Goal: Share content

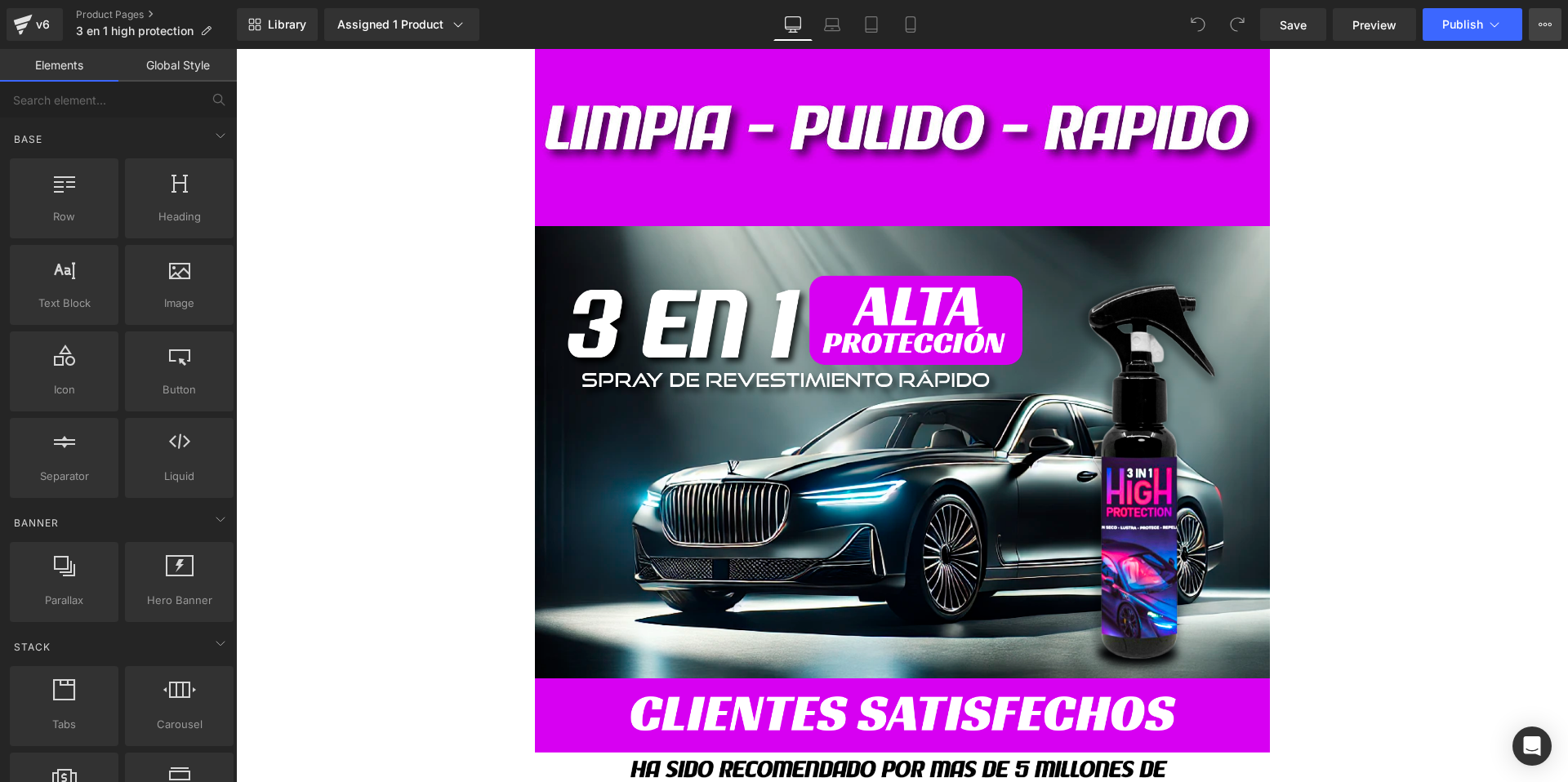
click at [1546, 21] on icon at bounding box center [1545, 24] width 13 height 13
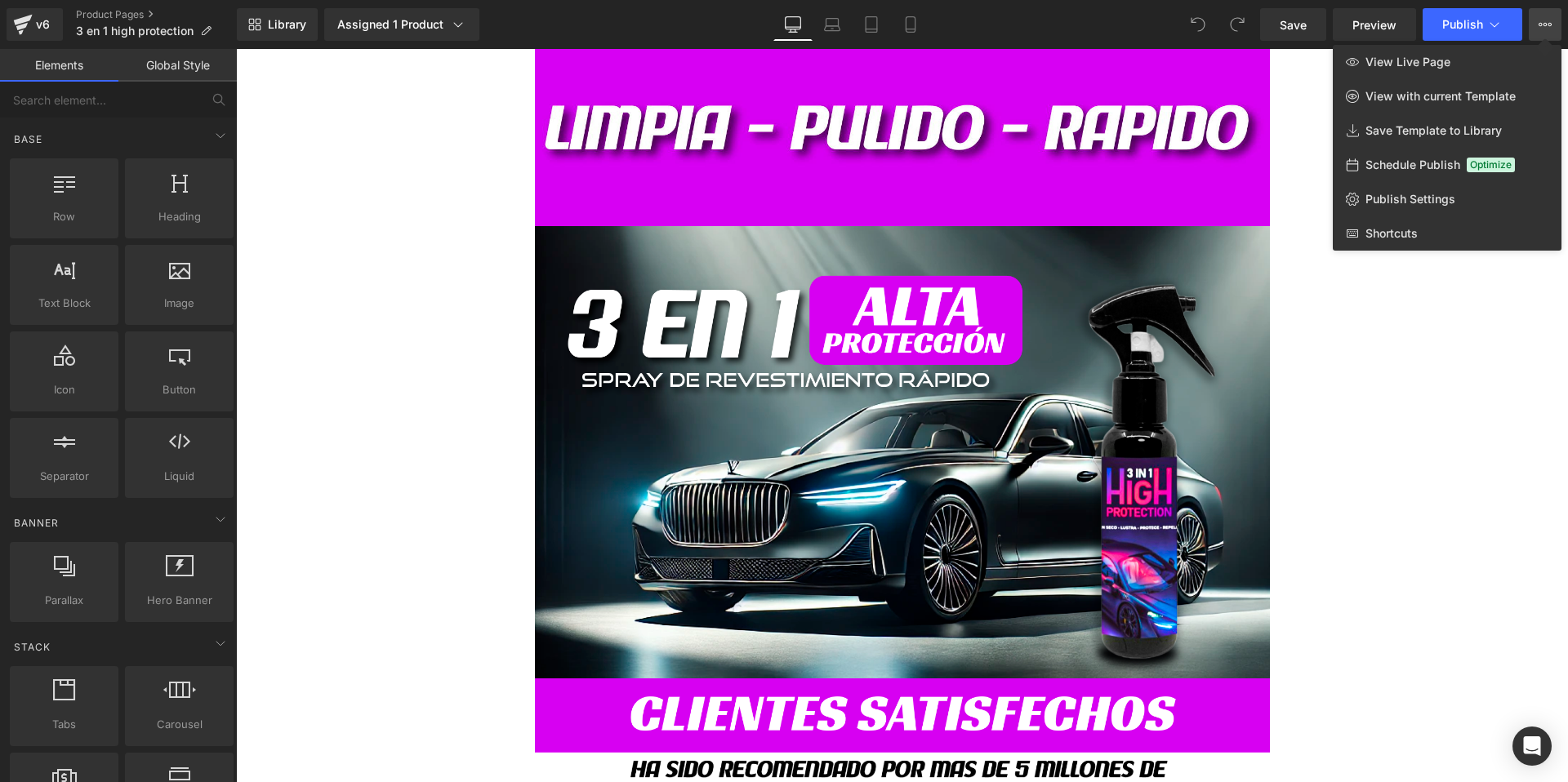
click at [1546, 21] on icon at bounding box center [1545, 24] width 13 height 13
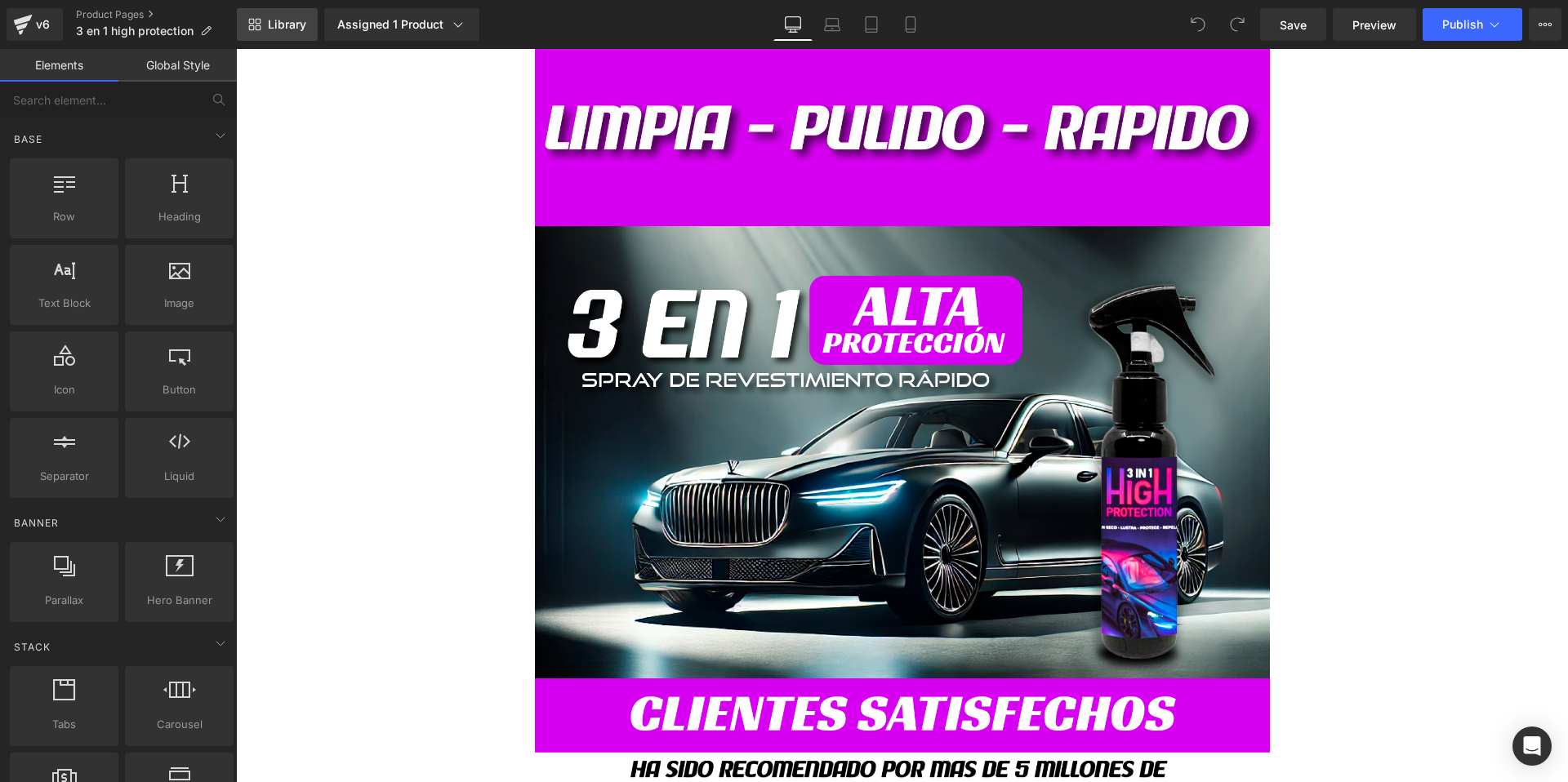
click at [269, 32] on link "Library" at bounding box center [276, 24] width 81 height 33
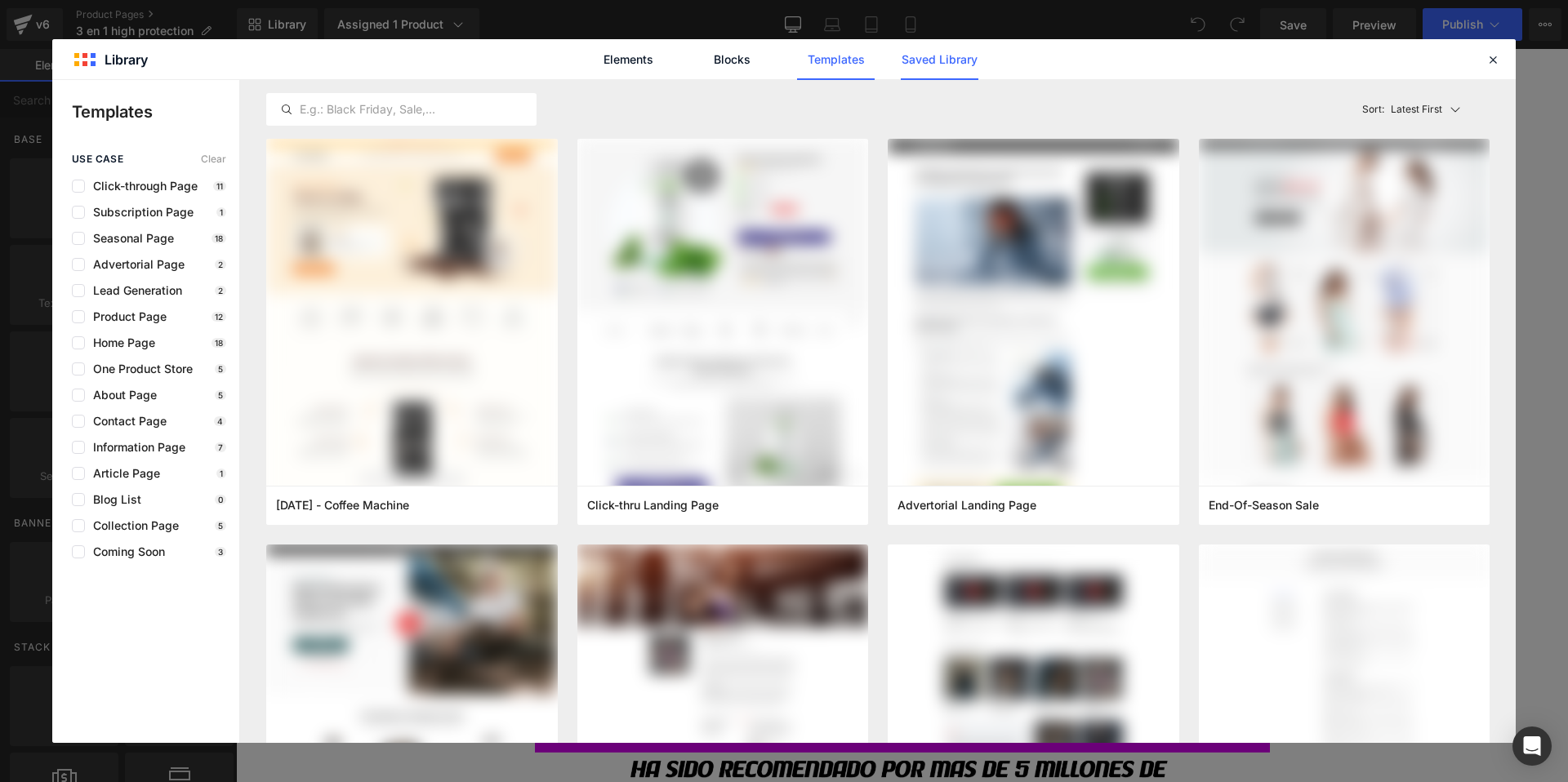
click at [914, 68] on link "Saved Library" at bounding box center [940, 59] width 78 height 41
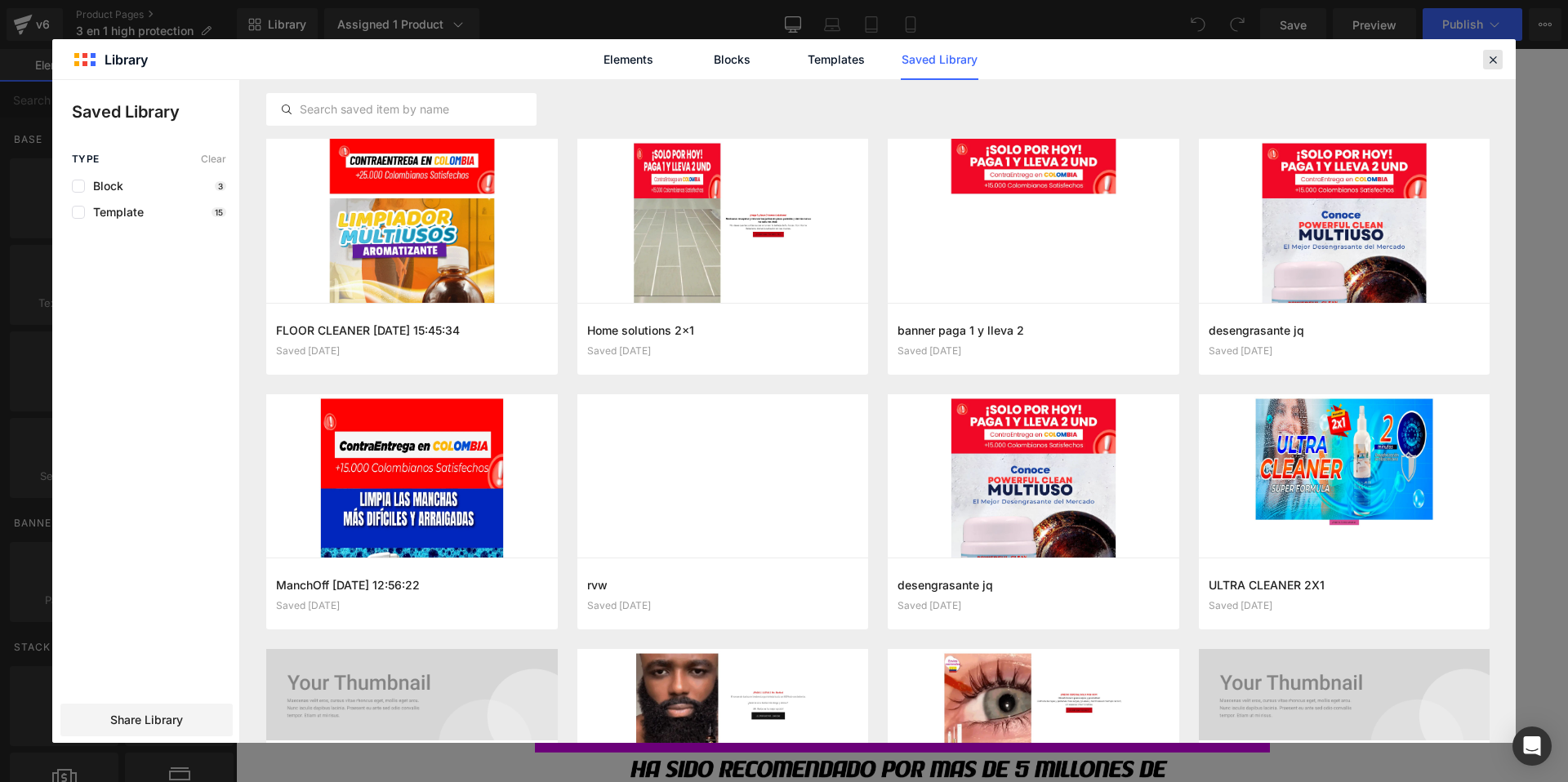
click at [1495, 64] on icon at bounding box center [1493, 60] width 15 height 14
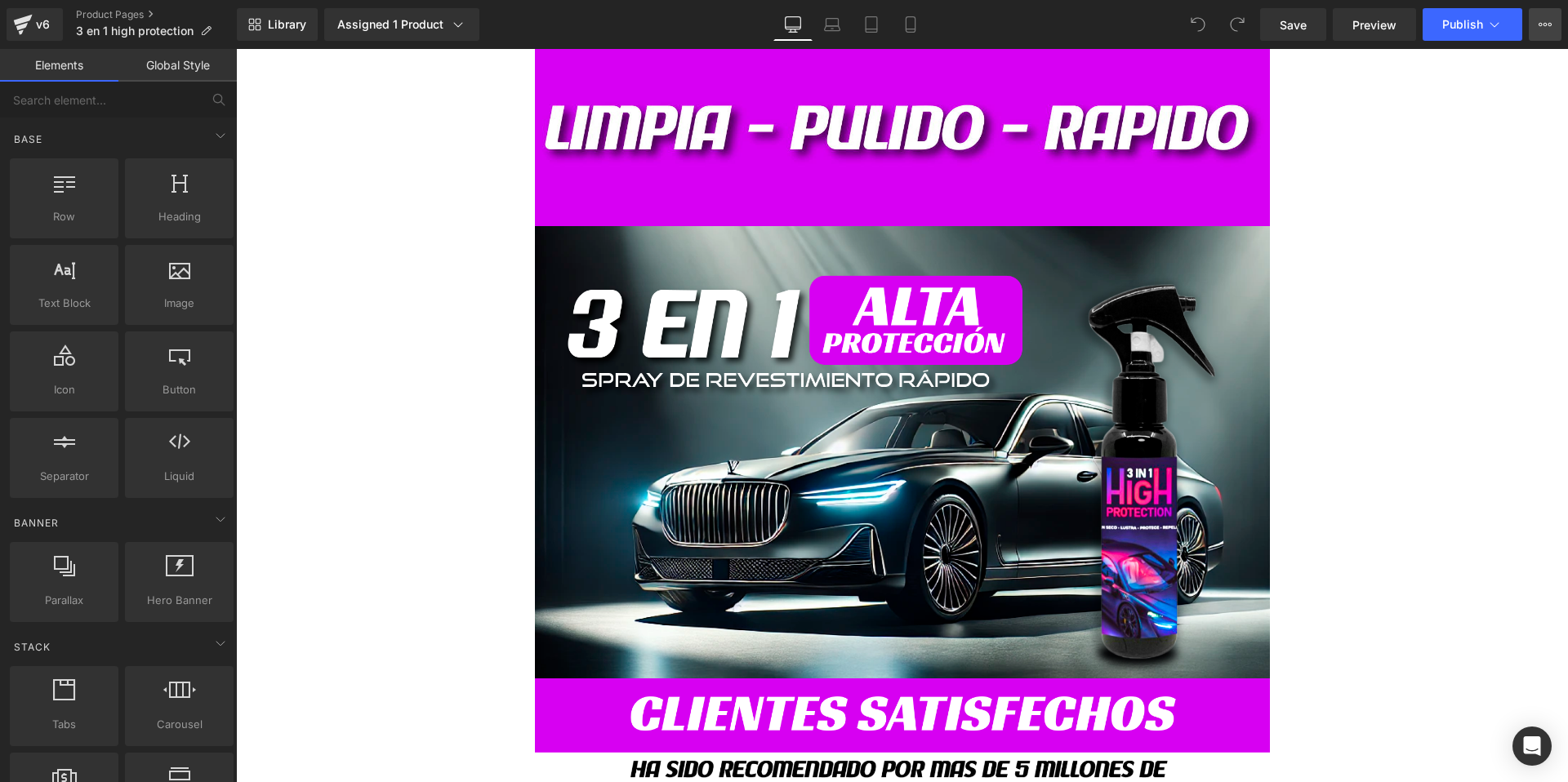
click at [1541, 29] on icon at bounding box center [1545, 24] width 13 height 13
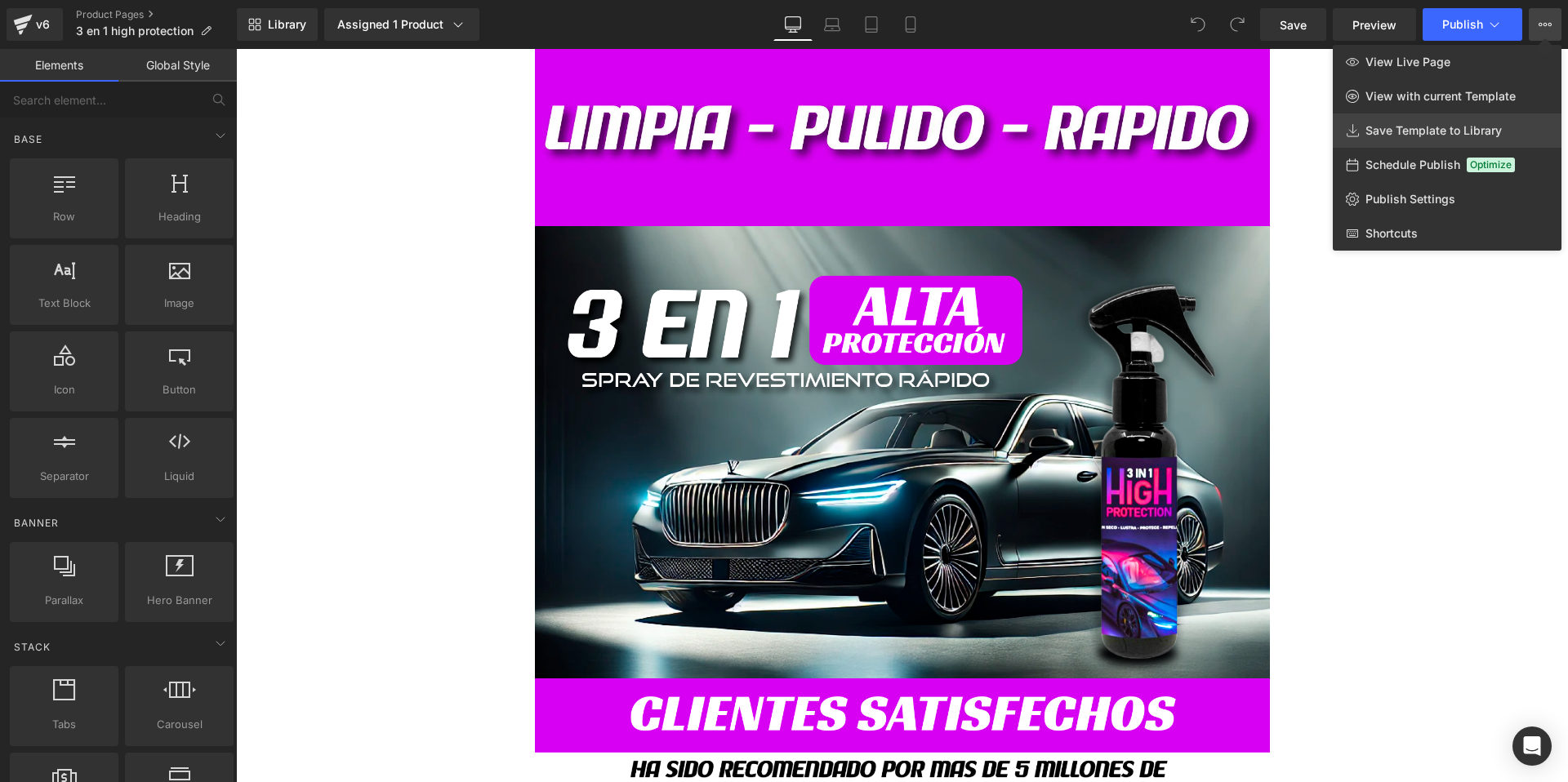
click at [1392, 121] on link "Save Template to Library" at bounding box center [1447, 130] width 228 height 34
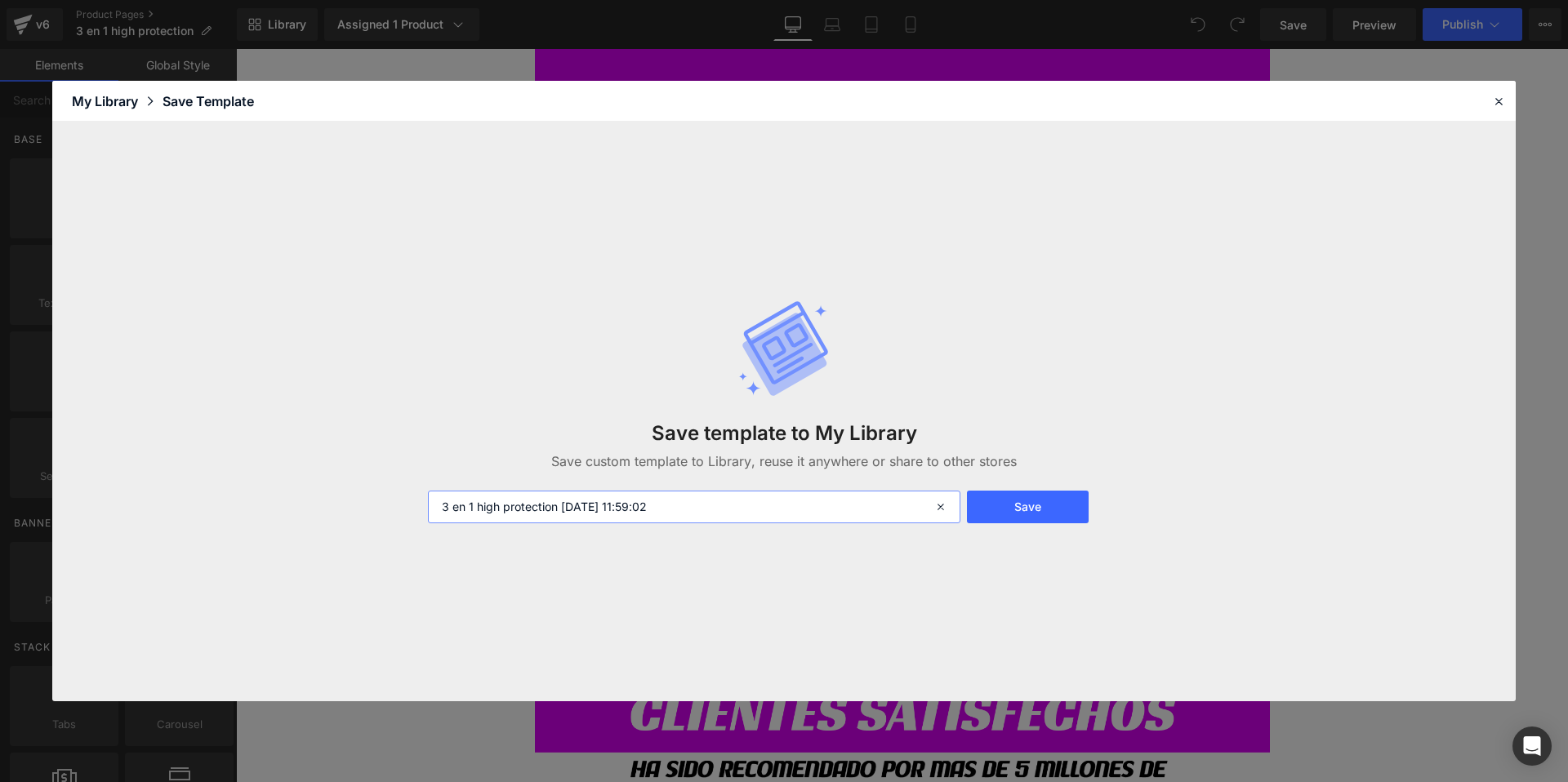
drag, startPoint x: 705, startPoint y: 507, endPoint x: 764, endPoint y: 511, distance: 59.1
click at [760, 511] on input "3 en 1 high protection [DATE] 11:59:02" at bounding box center [693, 507] width 532 height 33
click at [1021, 507] on button "Save" at bounding box center [1028, 507] width 121 height 33
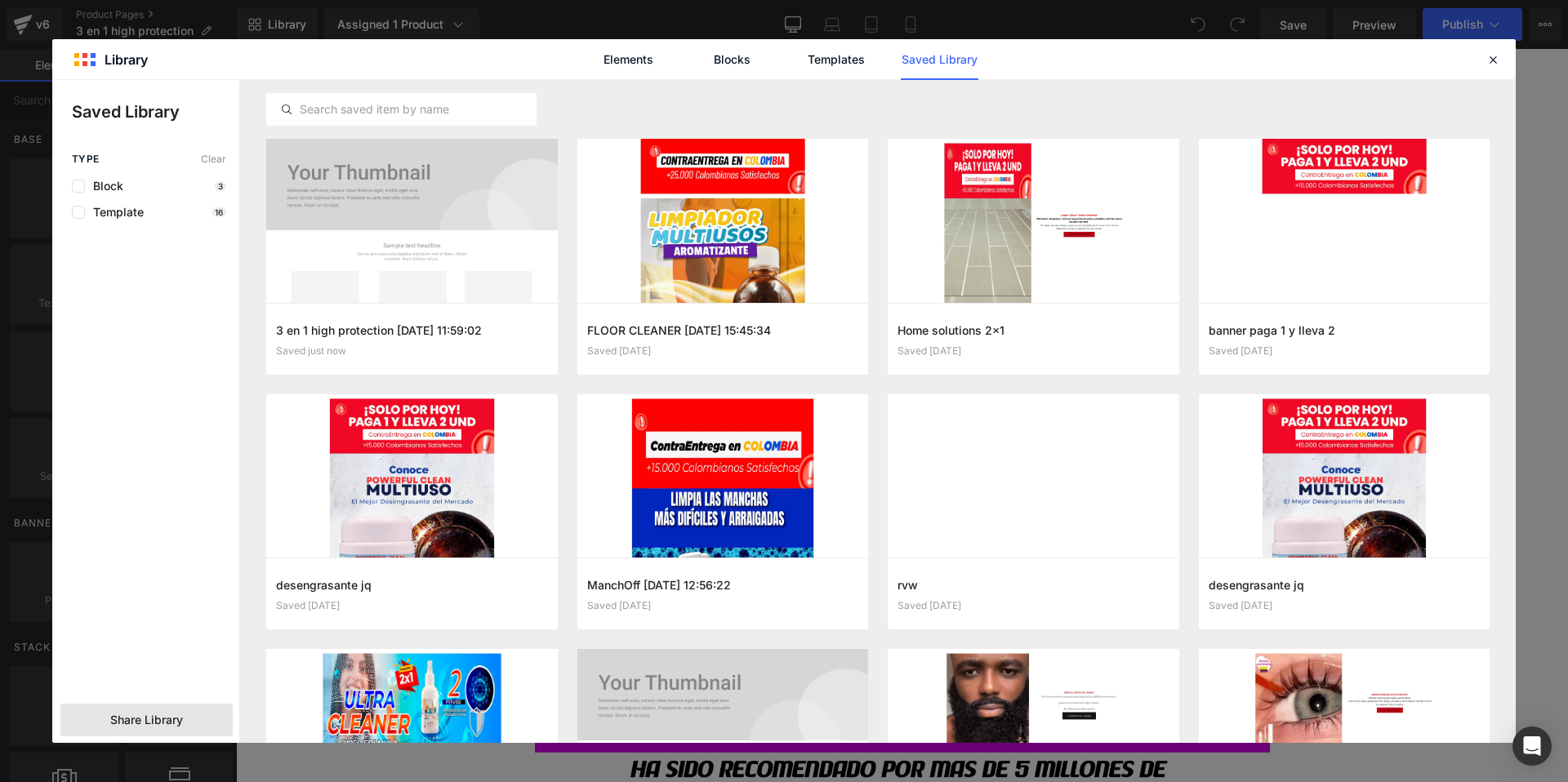
click at [160, 719] on span "Share Library" at bounding box center [147, 720] width 73 height 16
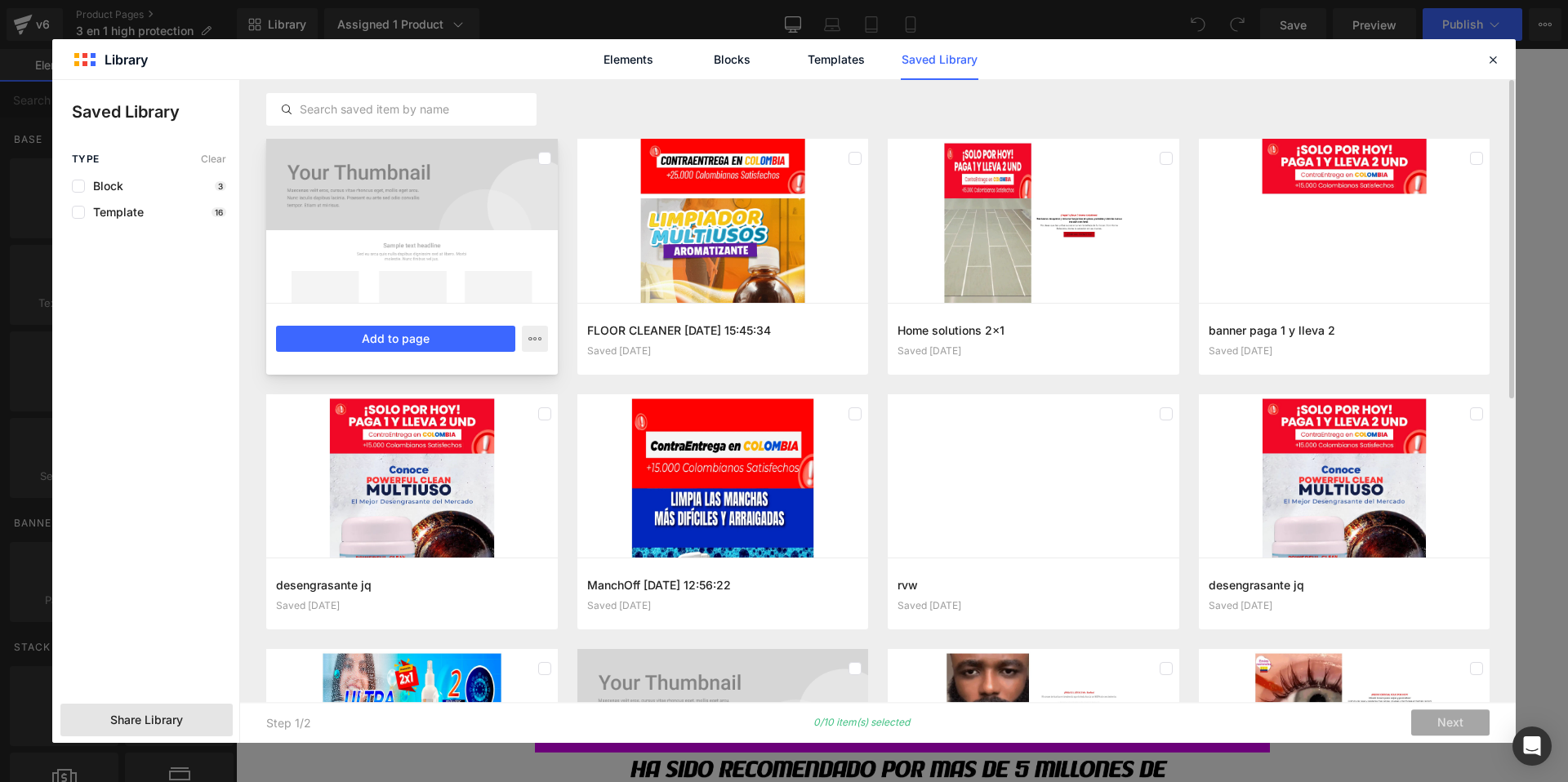
click at [449, 237] on div at bounding box center [412, 220] width 292 height 164
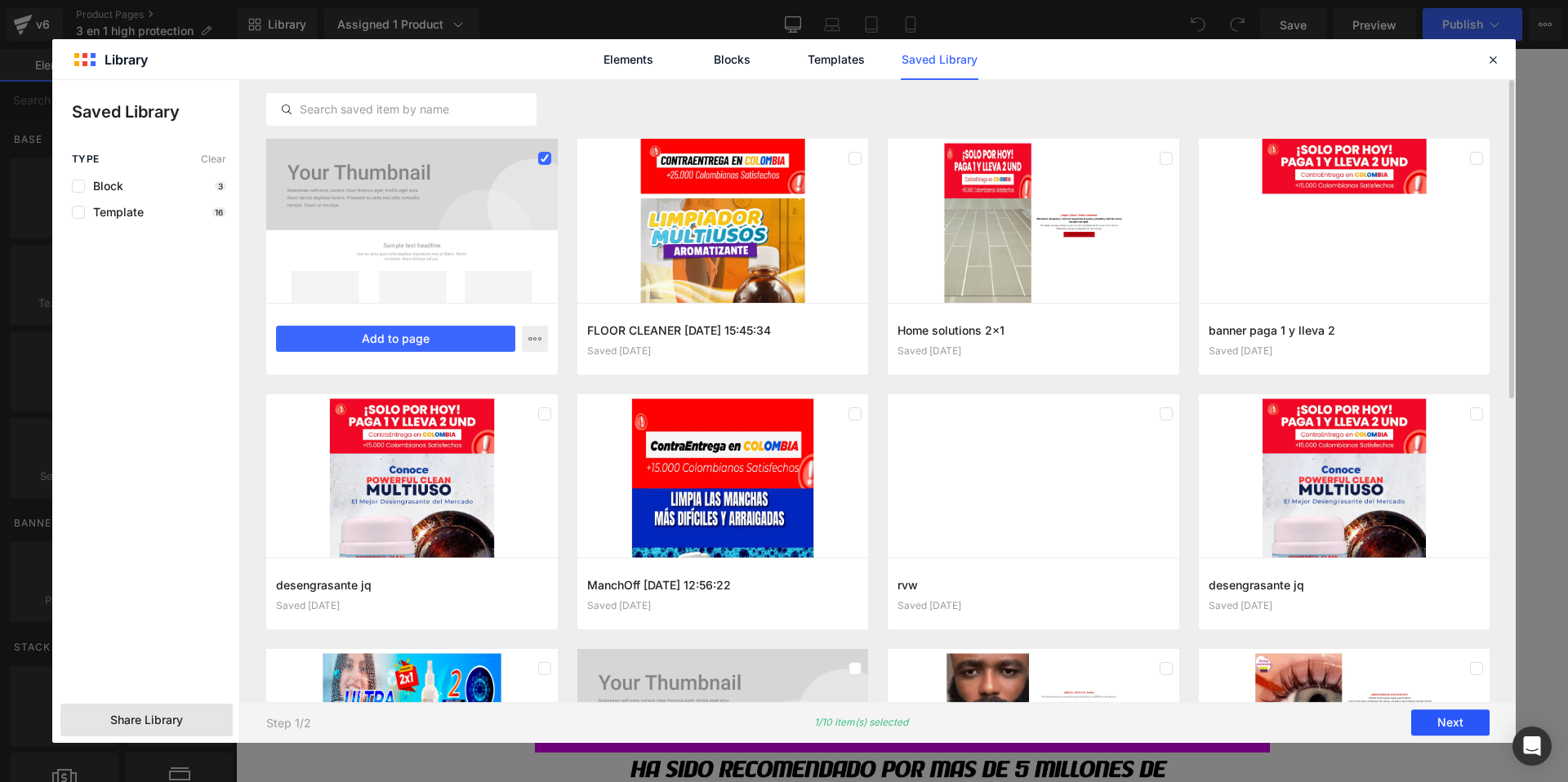
click at [1436, 726] on button "Next" at bounding box center [1450, 723] width 78 height 26
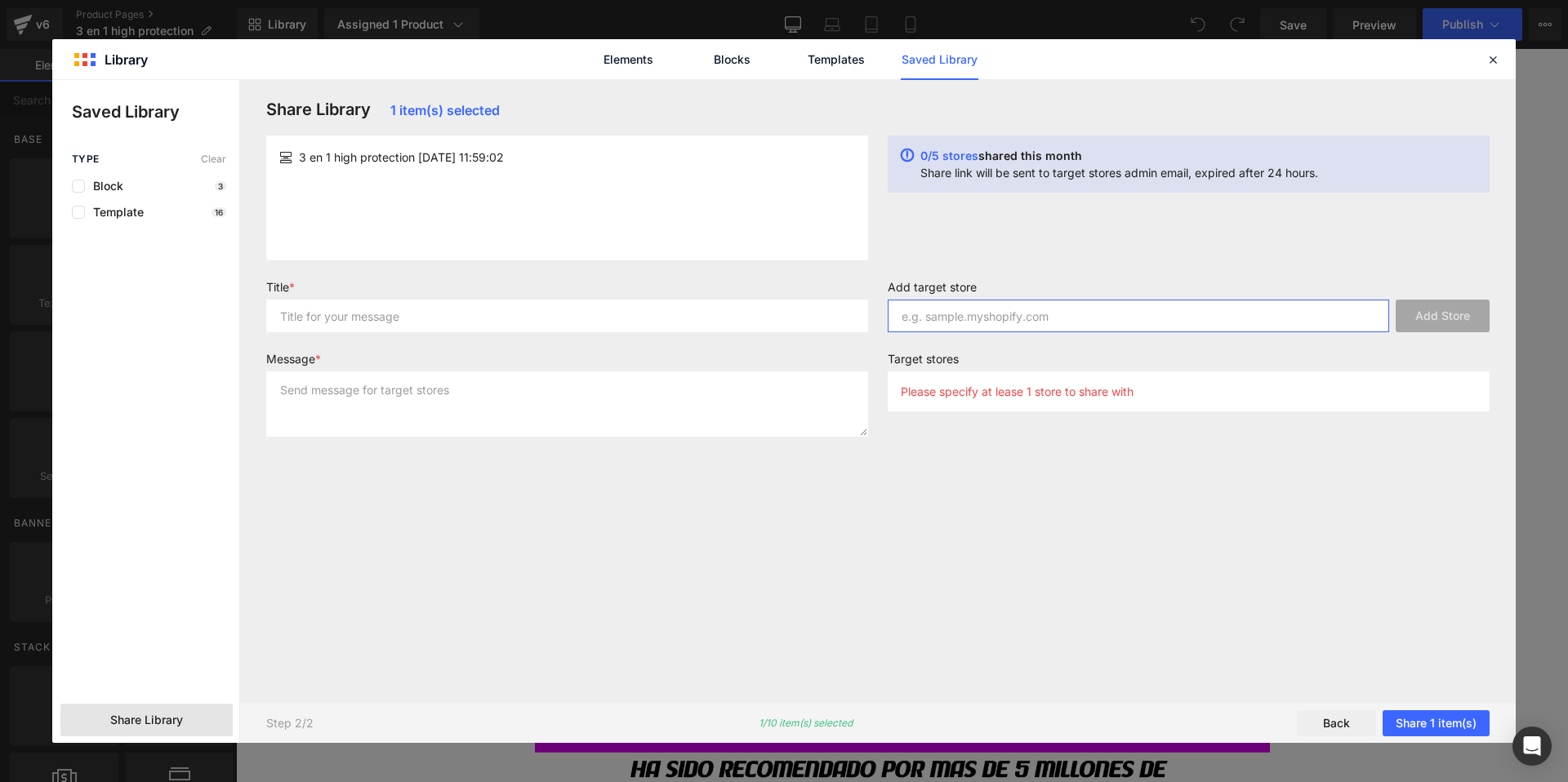
click at [975, 320] on input "text" at bounding box center [1137, 316] width 501 height 33
paste input "[DOMAIN_NAME]"
type input "[DOMAIN_NAME]"
click at [1418, 324] on button "Add Store" at bounding box center [1443, 316] width 94 height 33
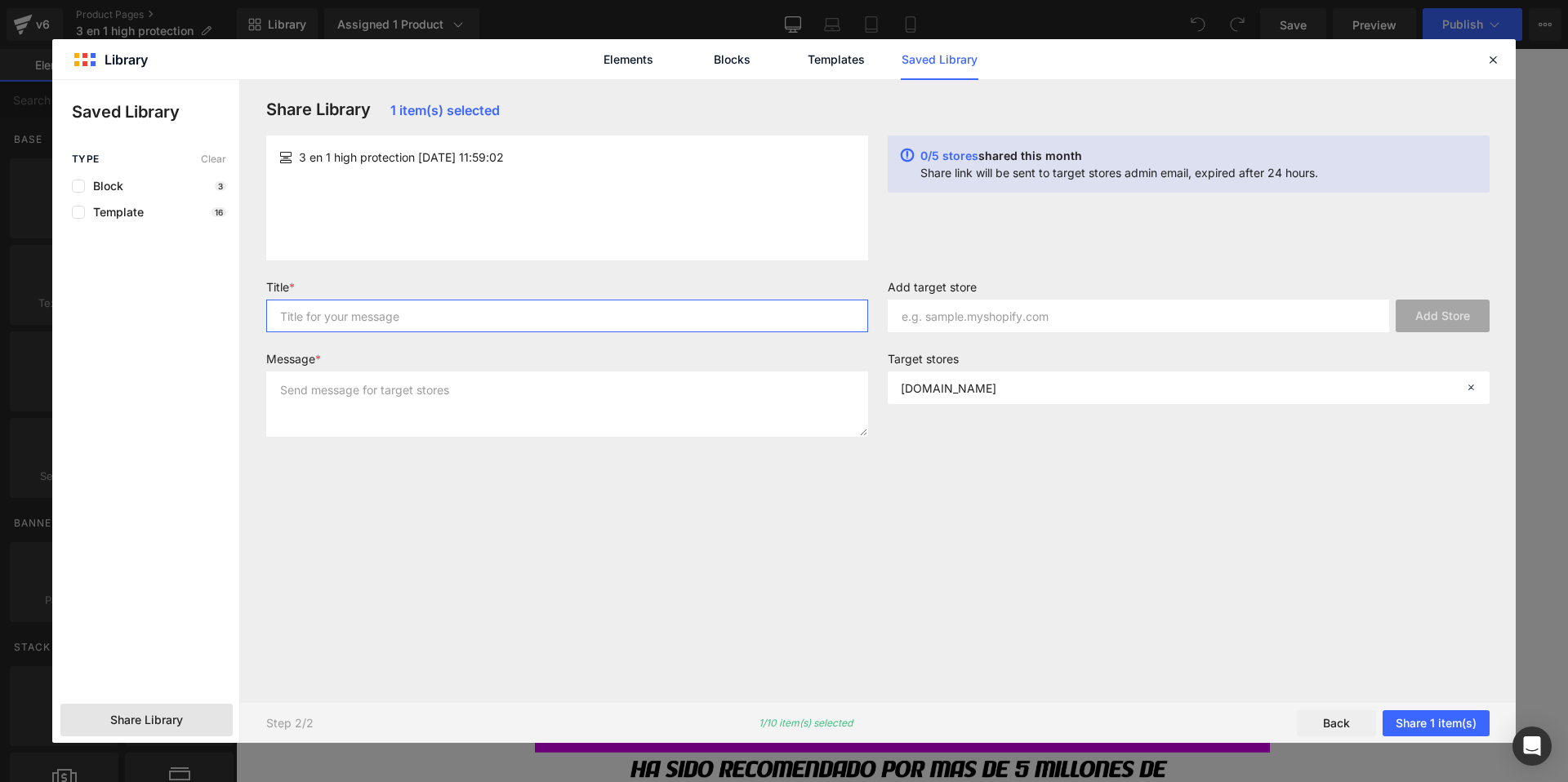
click at [508, 311] on input "text" at bounding box center [567, 316] width 602 height 33
type input "3 en 1"
click at [330, 399] on textarea at bounding box center [567, 404] width 602 height 65
paste textarea "3 en 1"
type textarea "3 en 1"
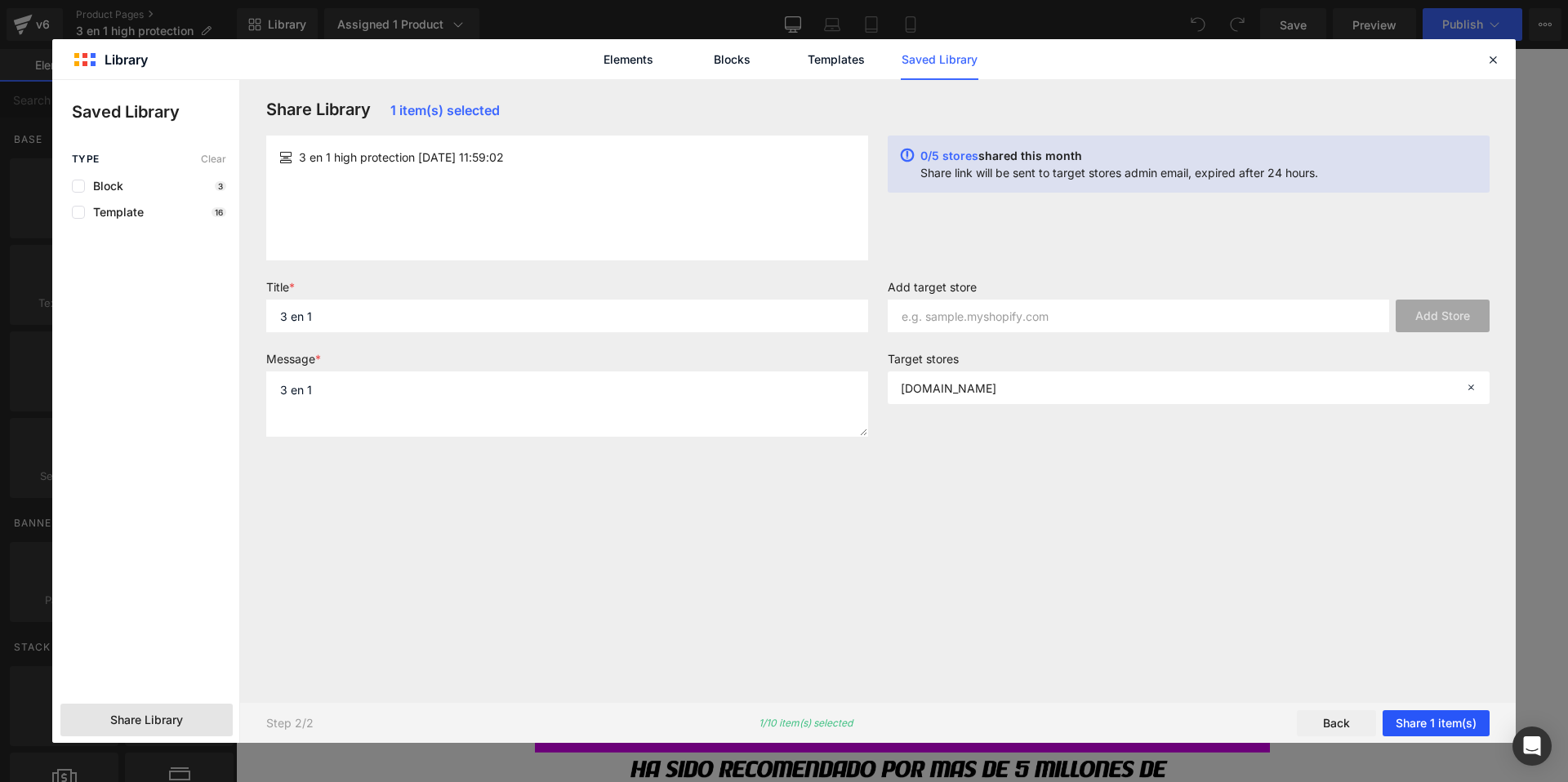
click at [1419, 719] on button "Share 1 item(s)" at bounding box center [1436, 723] width 107 height 26
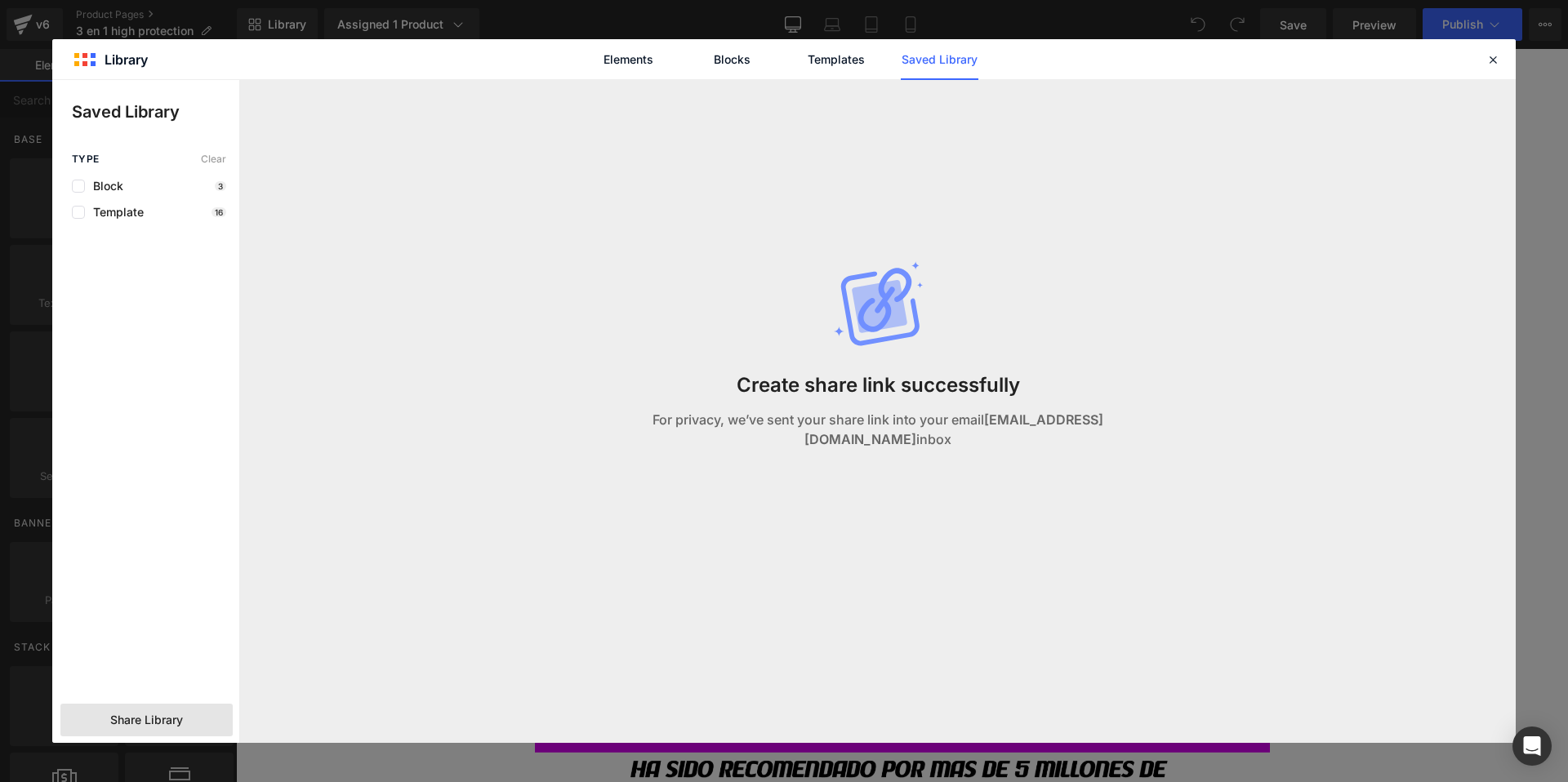
click at [991, 423] on strong "[EMAIL_ADDRESS][DOMAIN_NAME]" at bounding box center [954, 430] width 299 height 36
click at [991, 424] on strong "[EMAIL_ADDRESS][DOMAIN_NAME]" at bounding box center [954, 430] width 299 height 36
drag, startPoint x: 1112, startPoint y: 431, endPoint x: 1101, endPoint y: 430, distance: 11.0
click at [1111, 431] on p "For privacy, we’ve sent your share link into your email [EMAIL_ADDRESS][DOMAIN_…" at bounding box center [878, 429] width 589 height 39
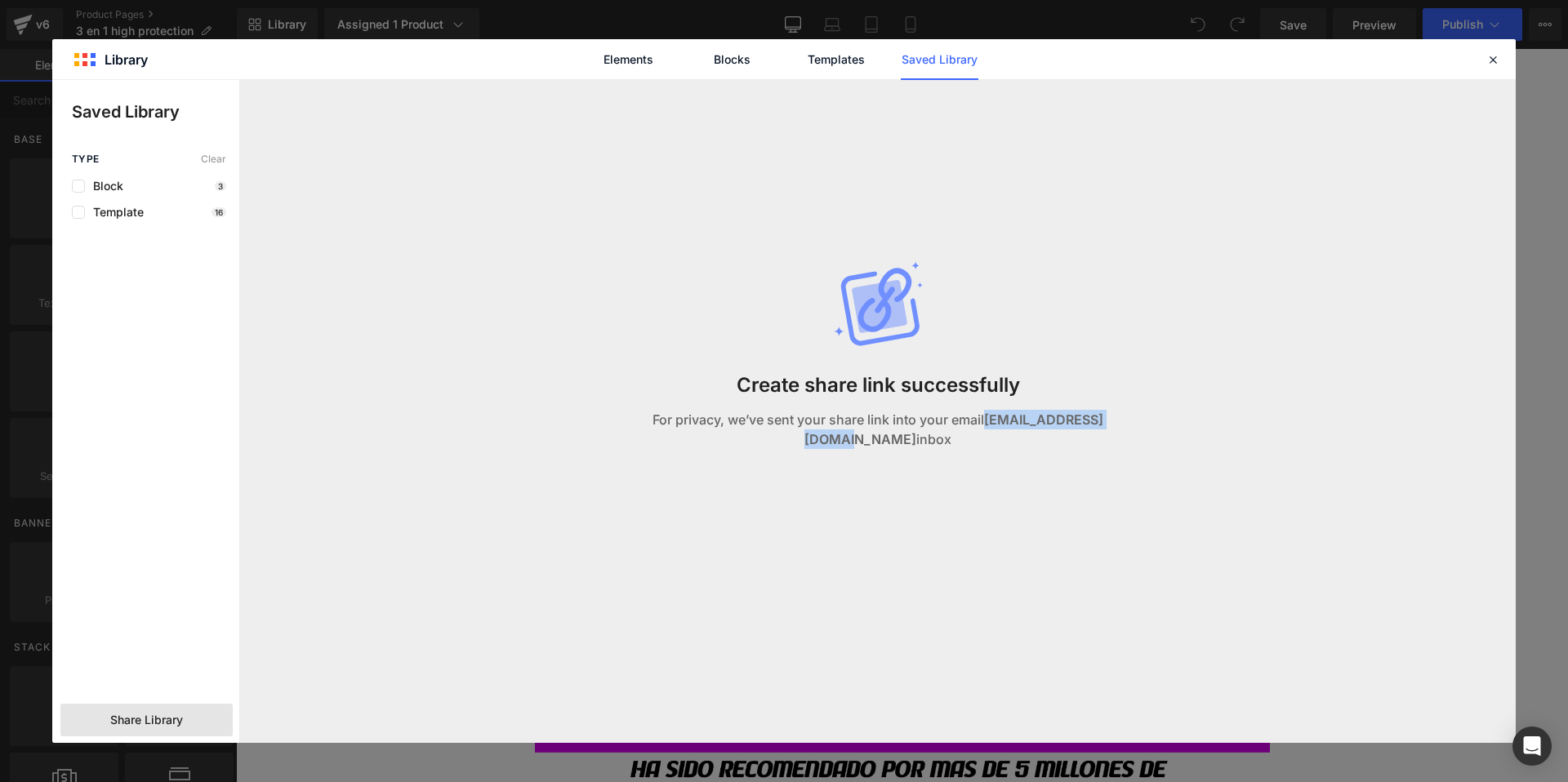
copy strong "[EMAIL_ADDRESS][DOMAIN_NAME]"
drag, startPoint x: 1053, startPoint y: 432, endPoint x: 961, endPoint y: 430, distance: 92.0
click at [953, 430] on strong "[EMAIL_ADDRESS][DOMAIN_NAME]" at bounding box center [954, 430] width 299 height 36
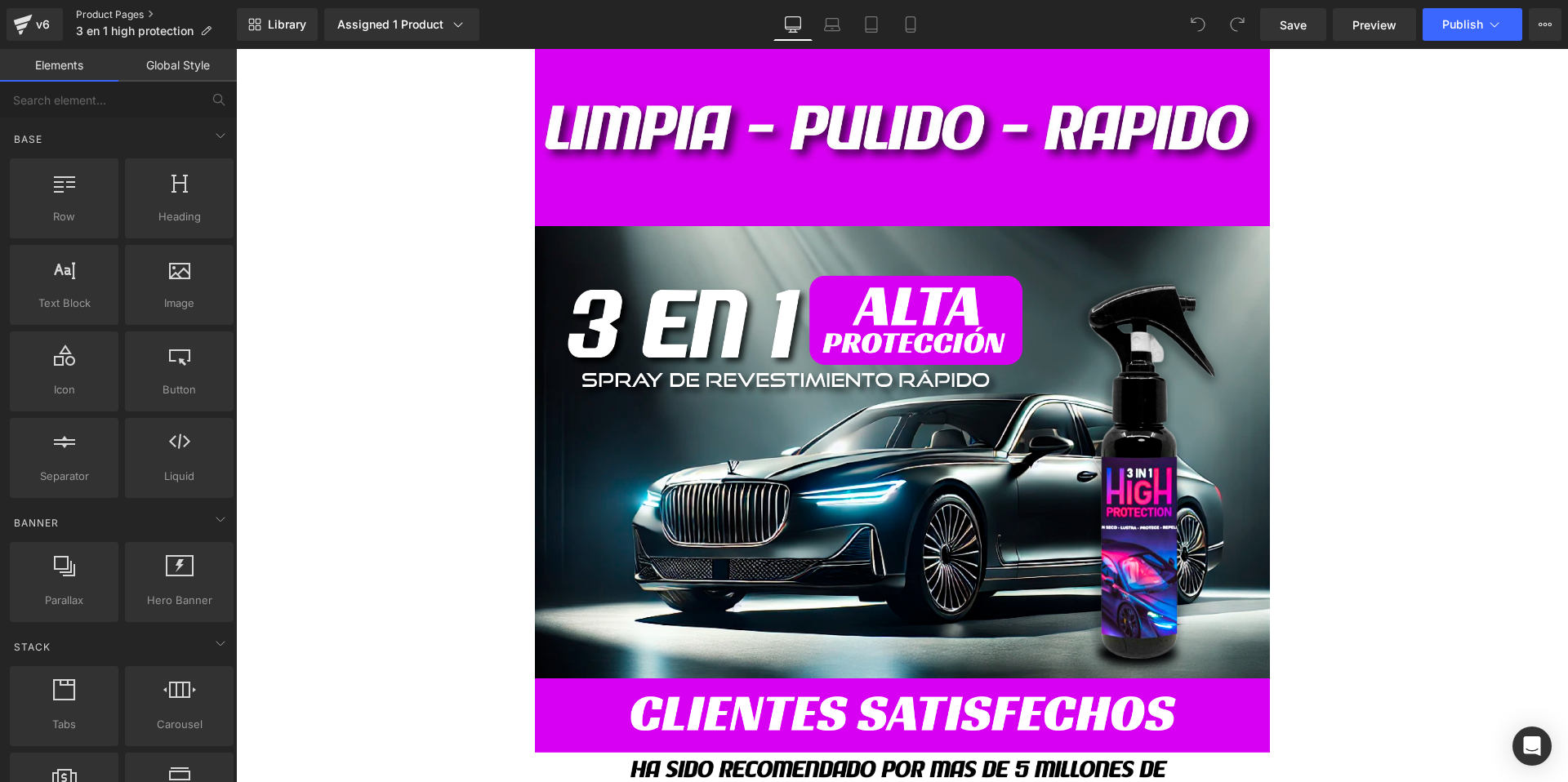
click at [84, 11] on link "Product Pages" at bounding box center [157, 14] width 161 height 13
